Goal: Task Accomplishment & Management: Manage account settings

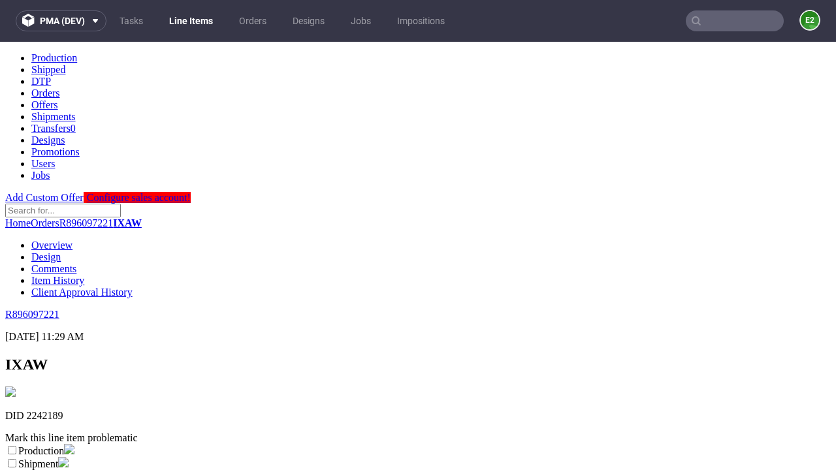
scroll to position [230, 0]
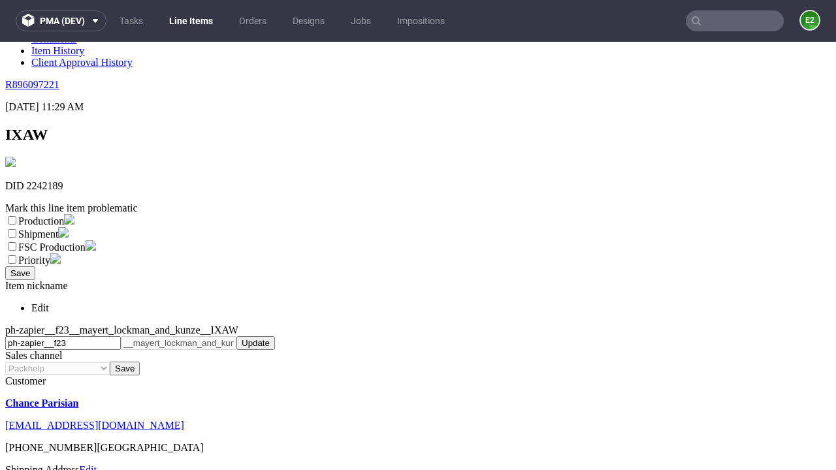
select select "dtp_ca_needed"
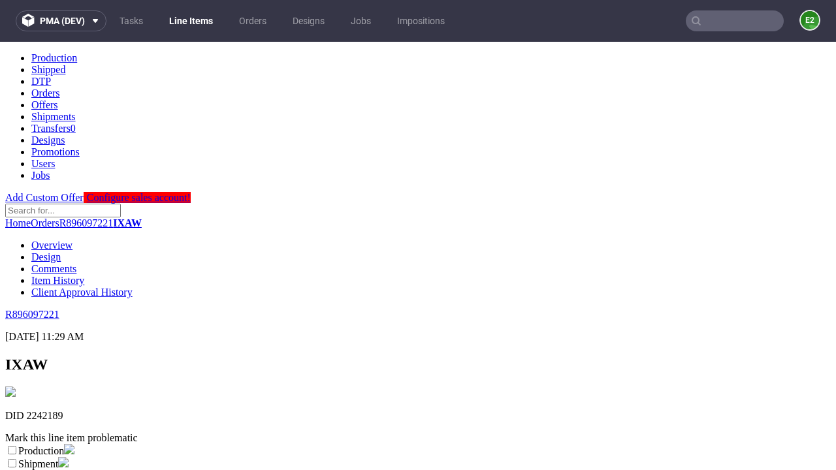
scroll to position [0, 0]
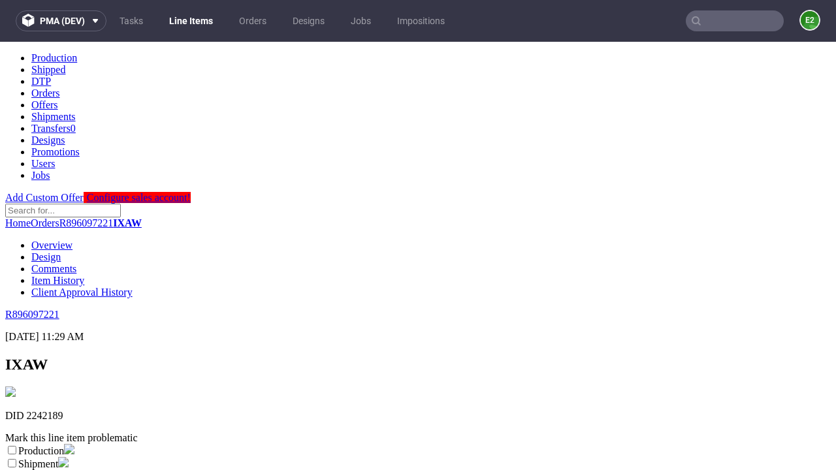
checkbox input "true"
